Goal: Task Accomplishment & Management: Manage account settings

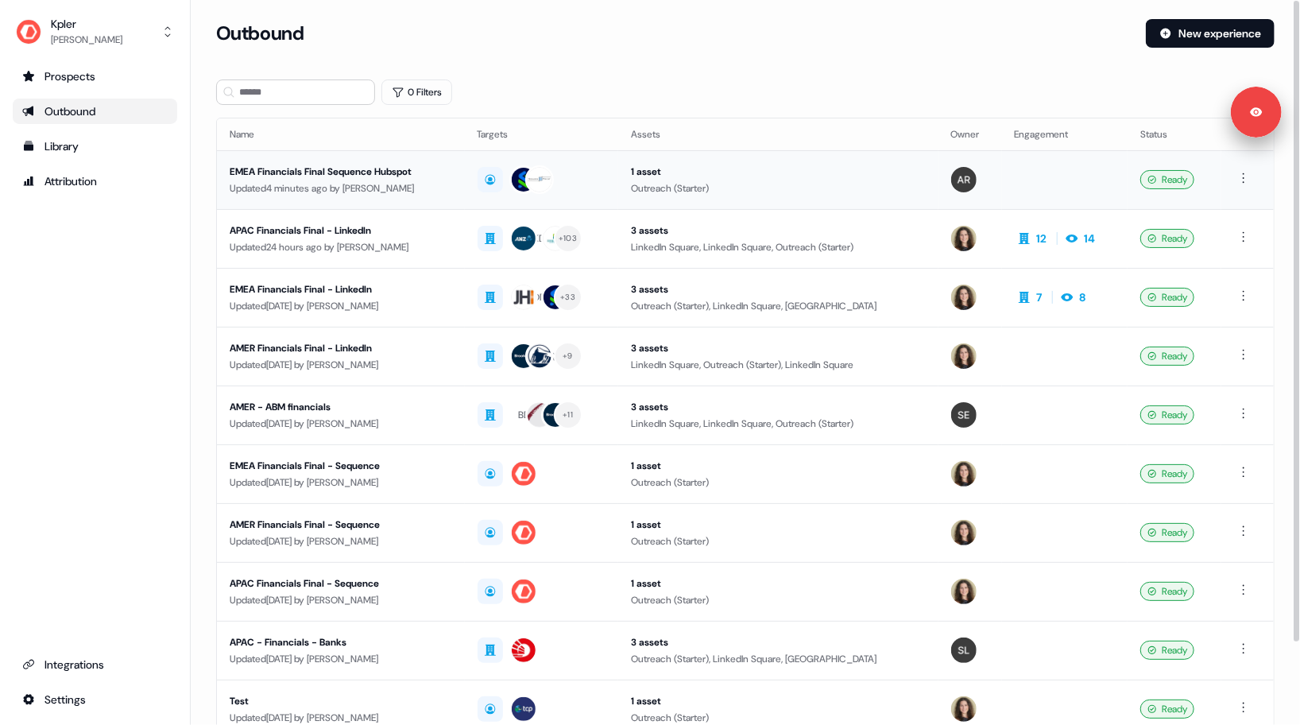
click at [397, 195] on div "Updated 4 minutes ago by [PERSON_NAME]" at bounding box center [341, 188] width 223 height 16
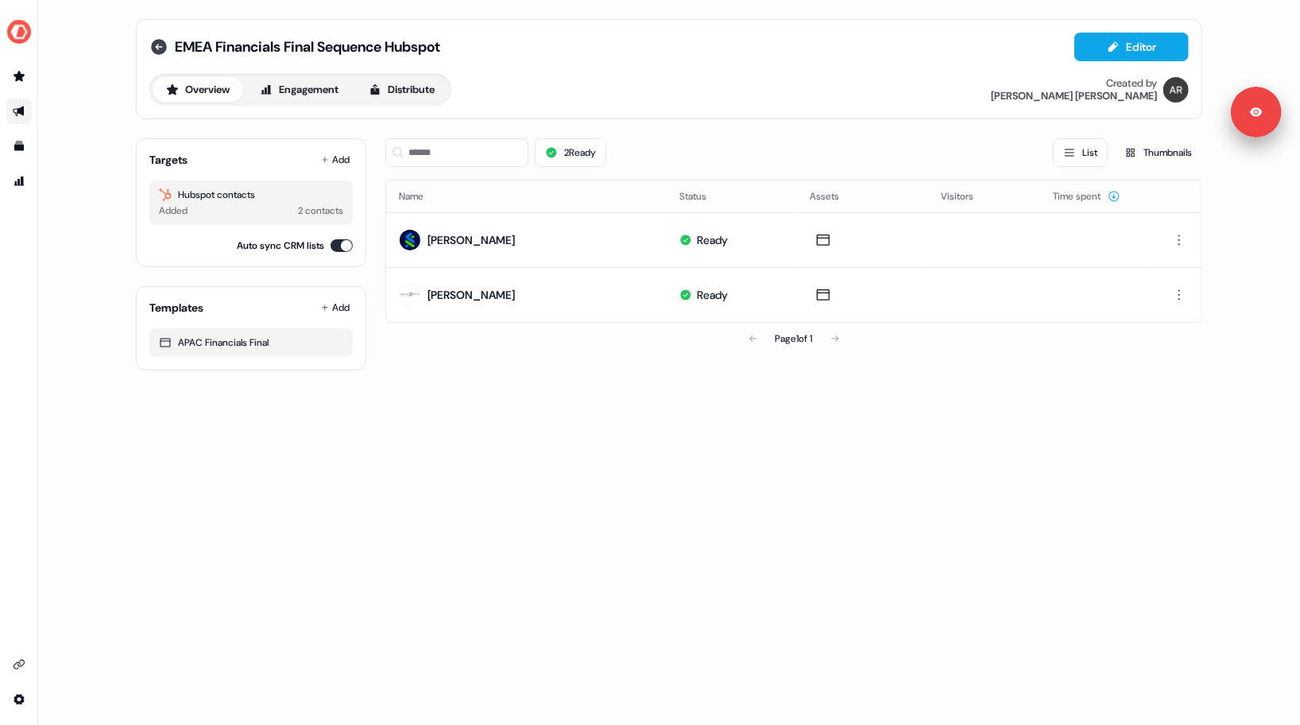
click at [157, 48] on icon at bounding box center [158, 46] width 19 height 19
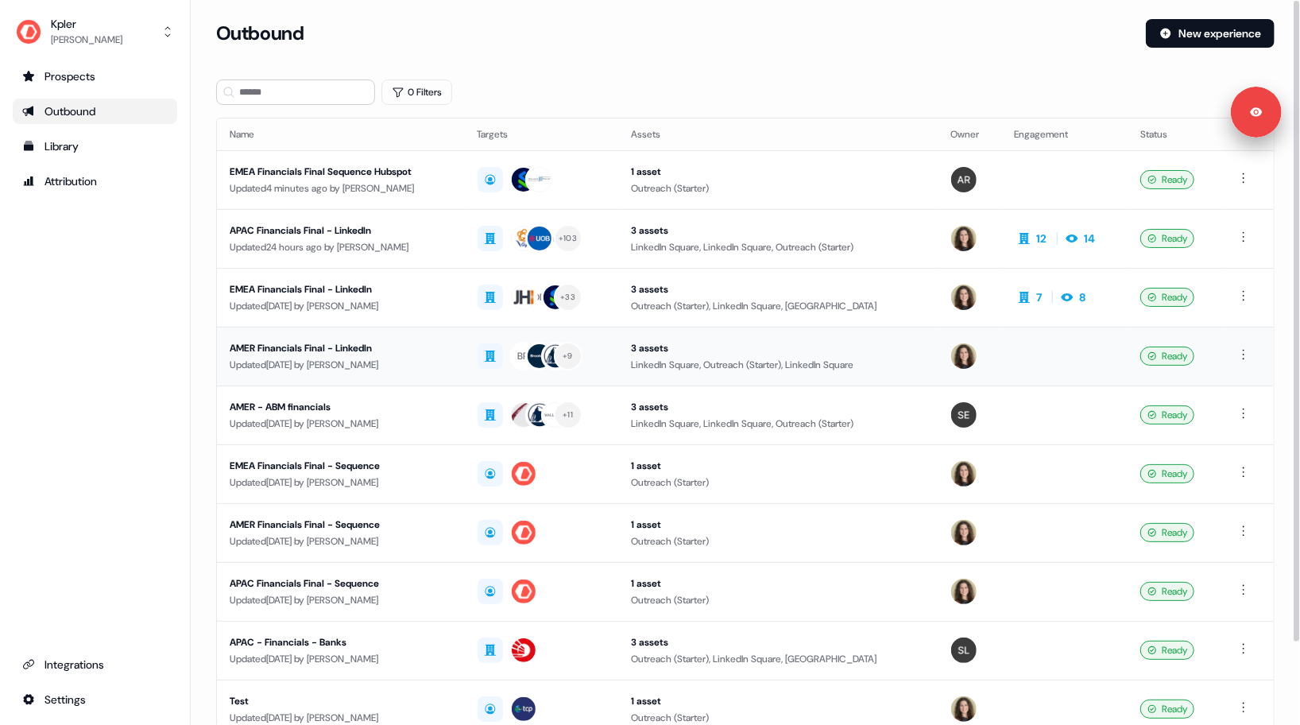
click at [415, 359] on div "Updated [DATE] by [PERSON_NAME]" at bounding box center [341, 365] width 223 height 16
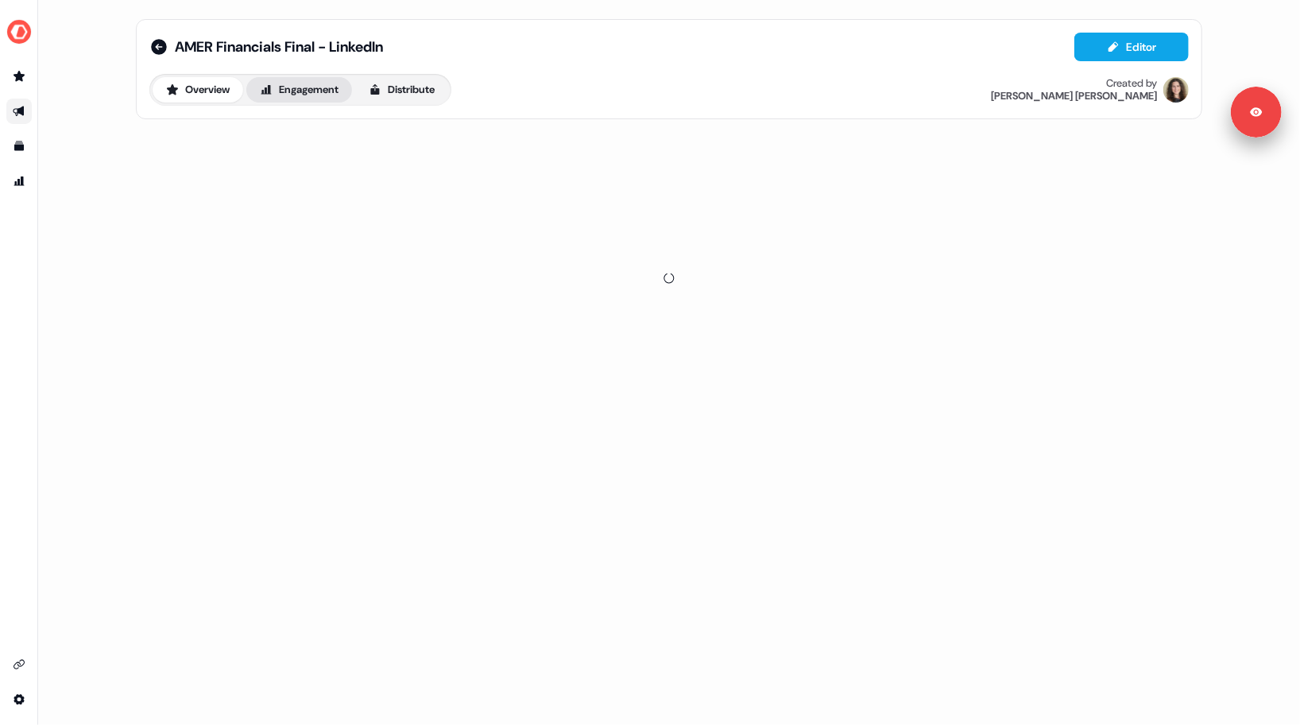
click at [296, 96] on button "Engagement" at bounding box center [299, 89] width 106 height 25
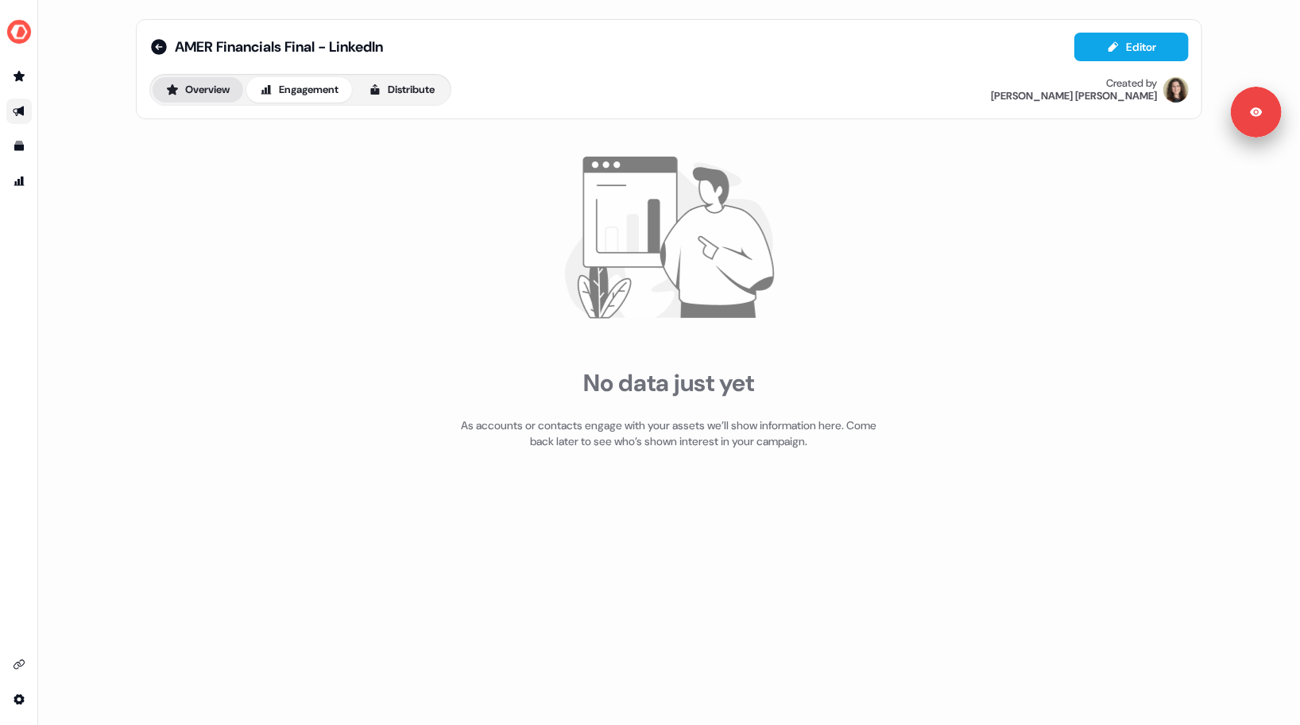
click at [211, 87] on button "Overview" at bounding box center [198, 89] width 91 height 25
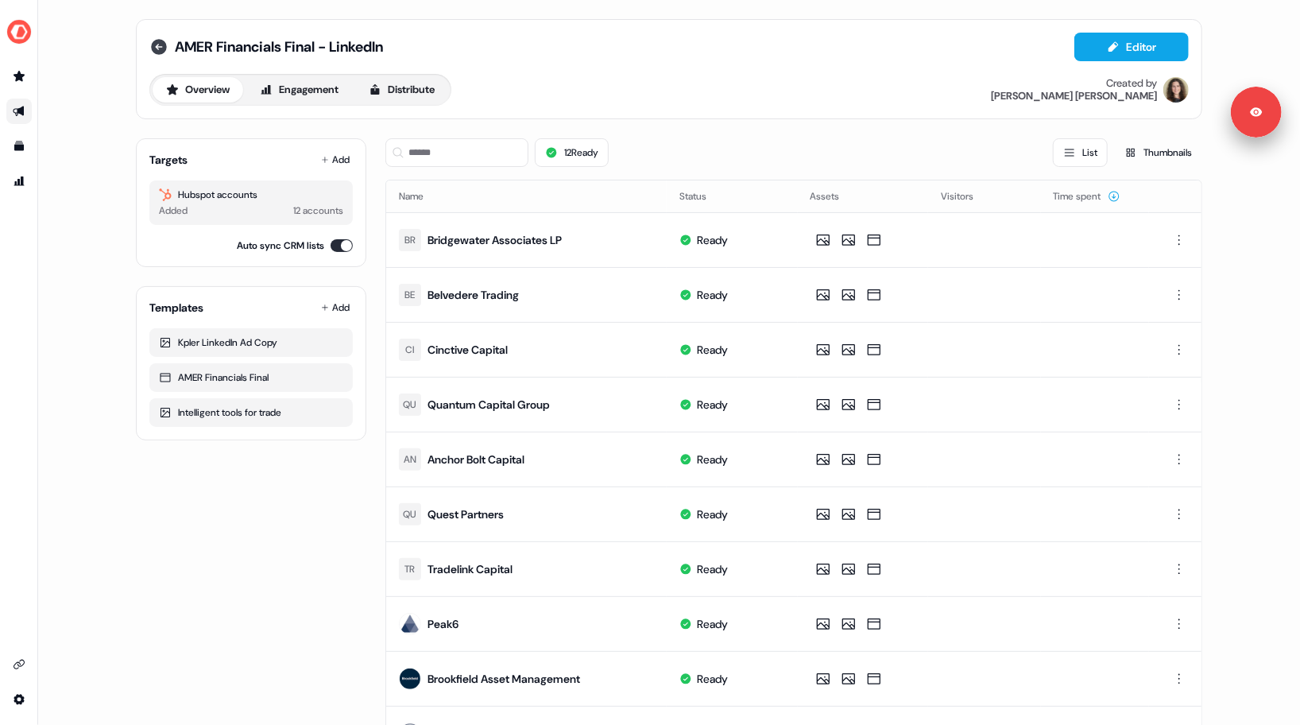
click at [157, 45] on icon at bounding box center [159, 47] width 16 height 16
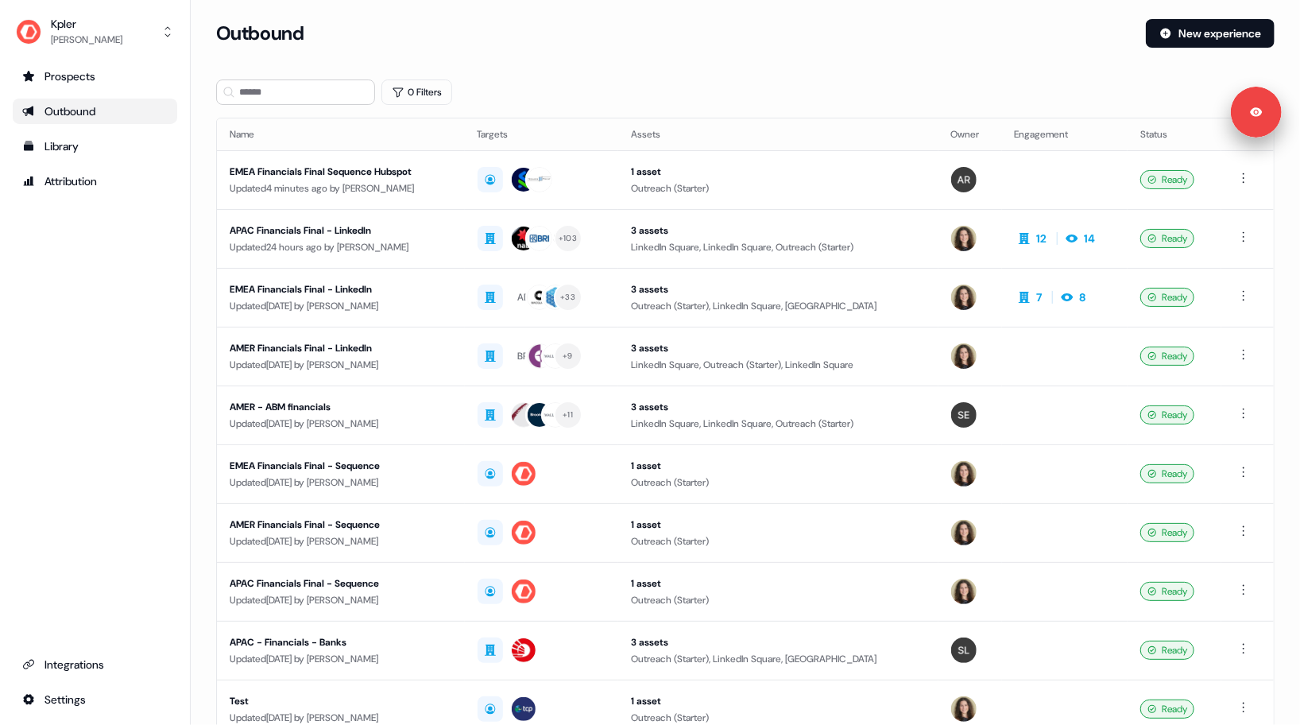
click at [847, 50] on div "Outbound New experience" at bounding box center [745, 43] width 1059 height 48
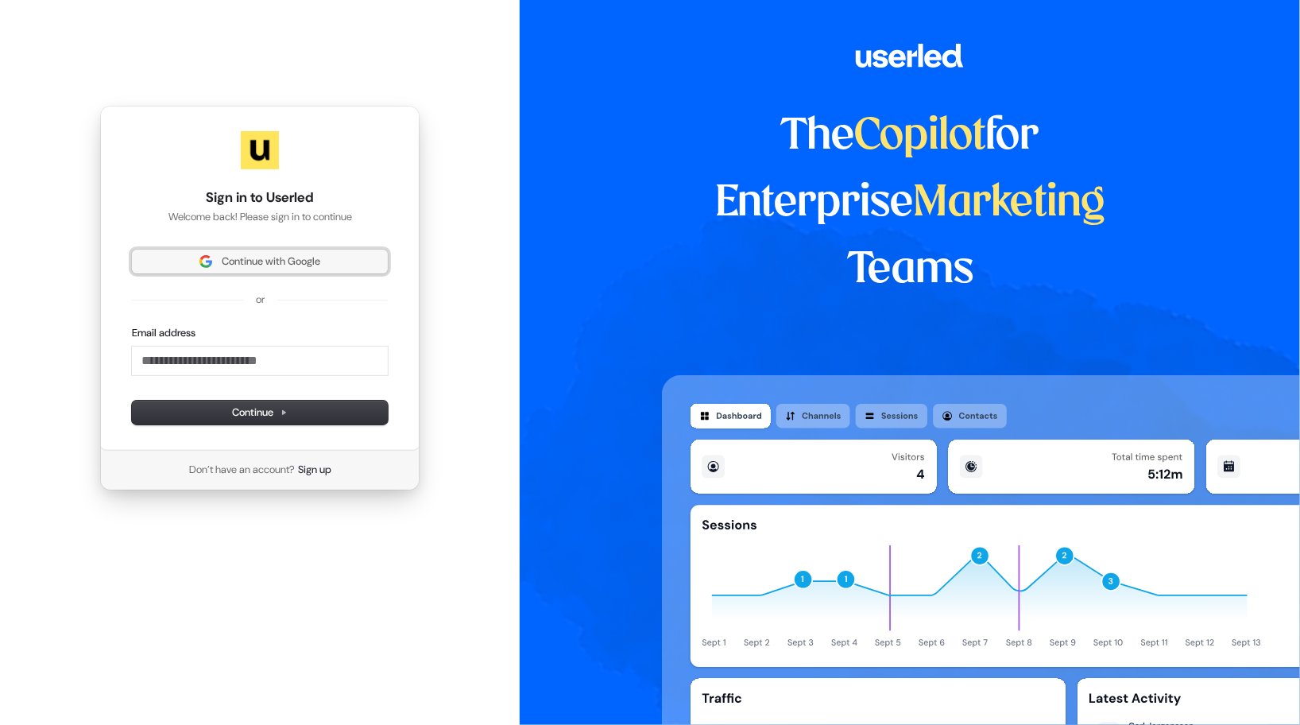
click at [285, 259] on span "Continue with Google" at bounding box center [271, 261] width 99 height 14
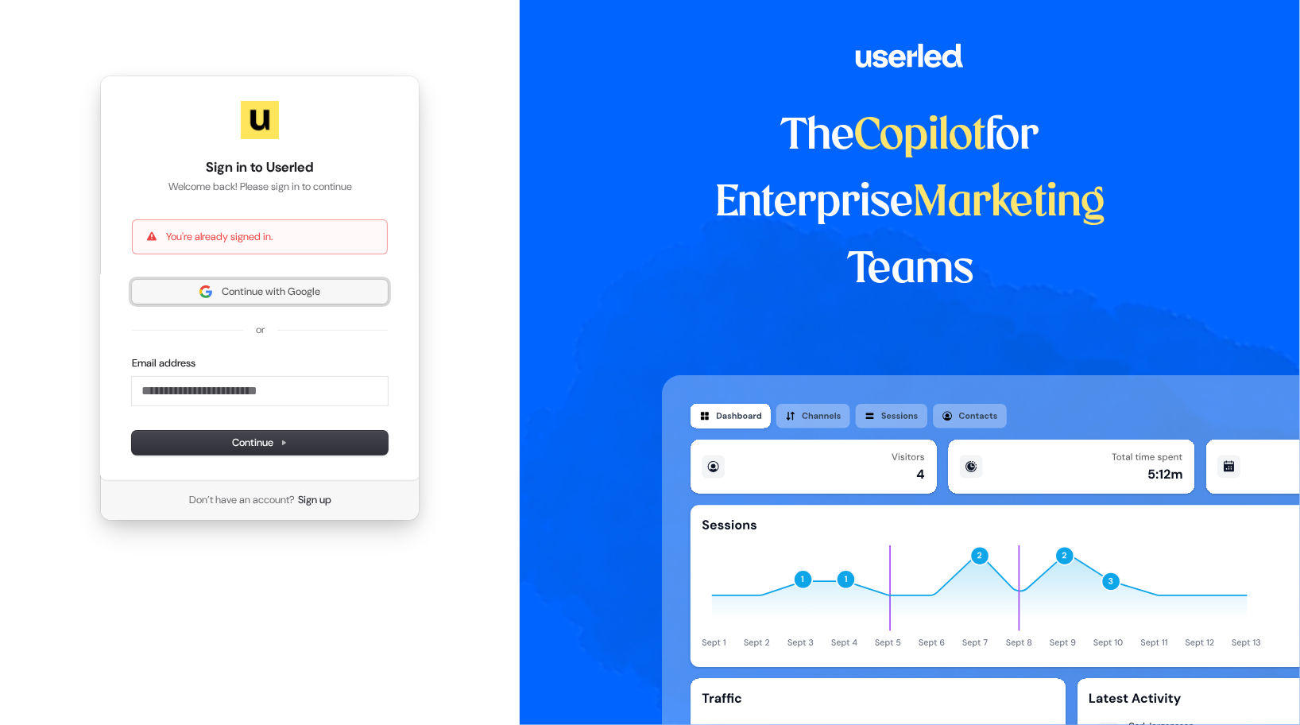
click at [266, 296] on span "Continue with Google" at bounding box center [271, 292] width 99 height 14
click at [481, 79] on div "Sign in to Userled Welcome back! Please sign in to continue You're already sign…" at bounding box center [260, 298] width 520 height 596
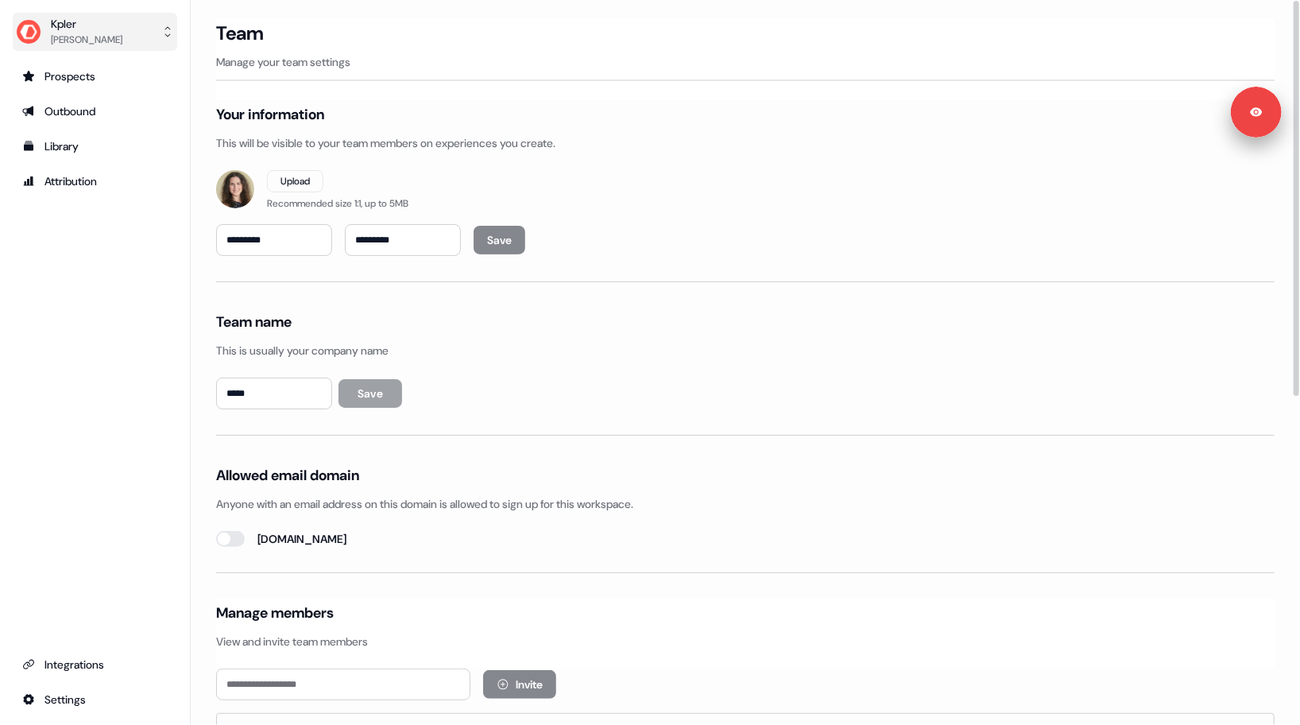
click at [46, 25] on div "Kpler [PERSON_NAME]" at bounding box center [69, 32] width 106 height 32
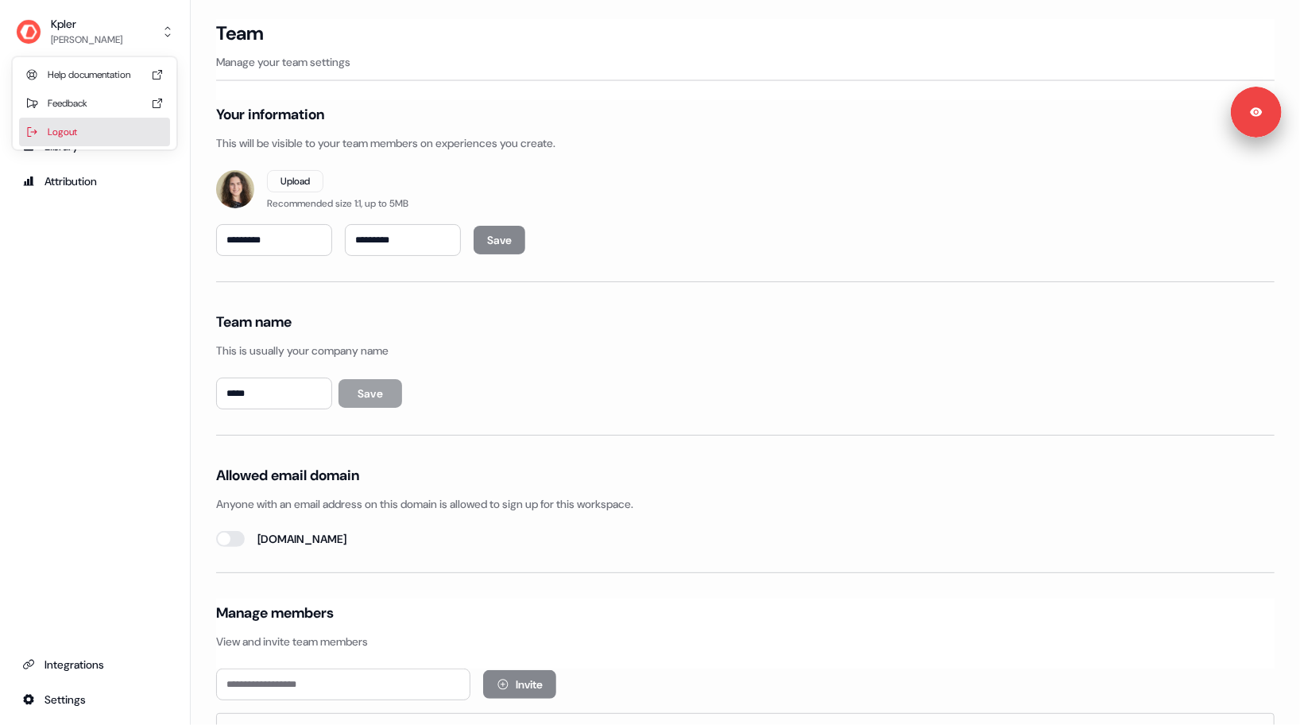
click at [96, 141] on div "Logout" at bounding box center [94, 132] width 151 height 29
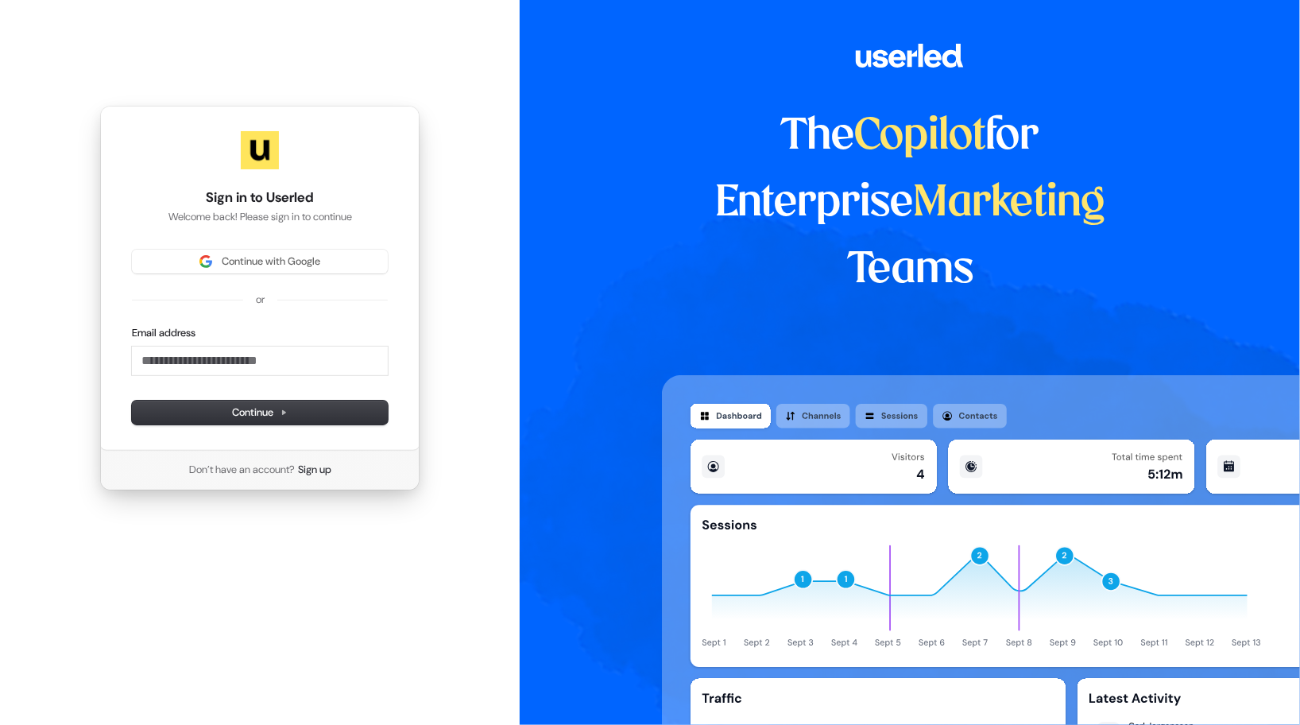
click at [312, 247] on div "Sign in to Userled Welcome back! Please sign in to continue Continue with Googl…" at bounding box center [259, 278] width 319 height 345
click at [315, 252] on button "Continue with Google" at bounding box center [260, 262] width 256 height 24
